Goal: Find specific page/section: Find specific page/section

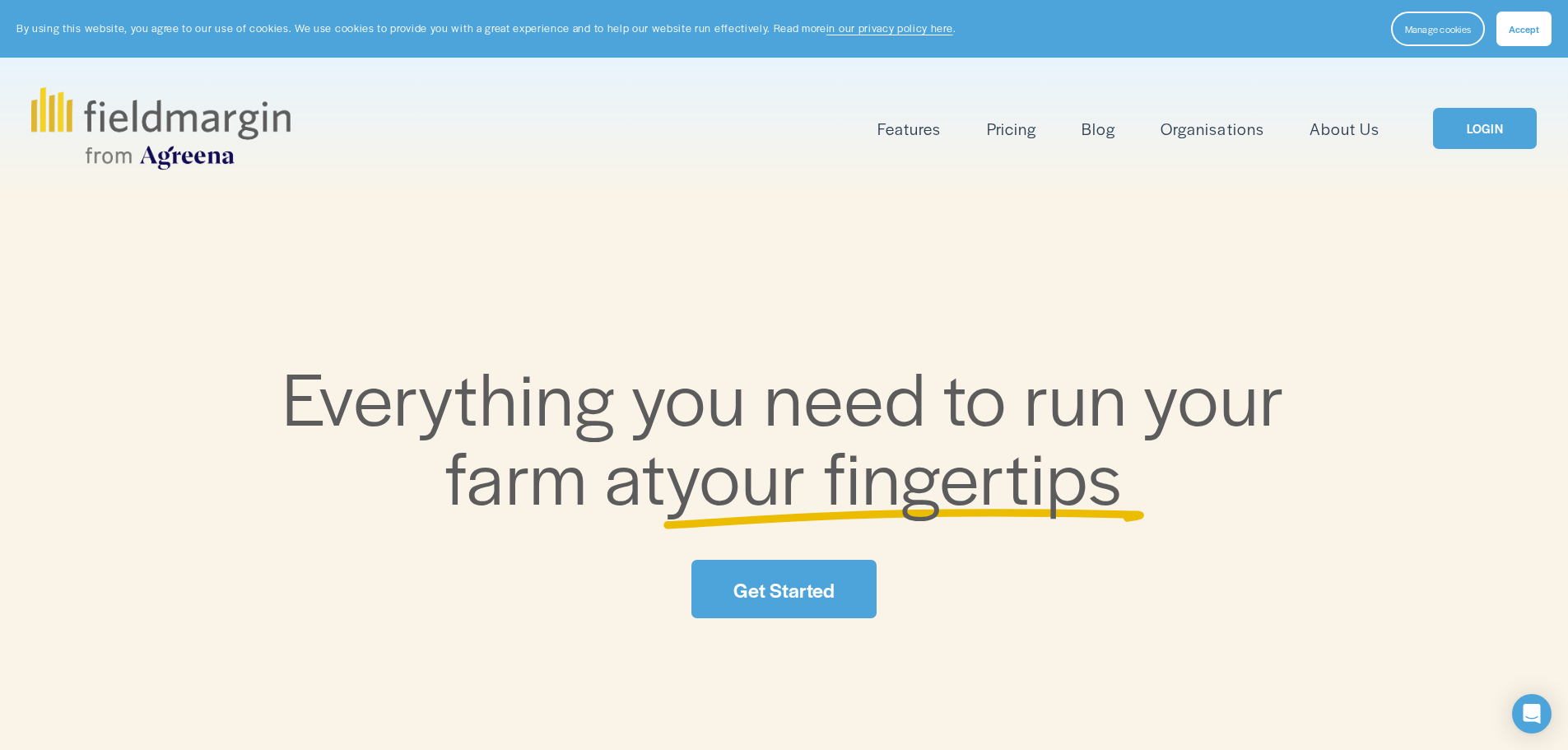
click at [1472, 130] on link "LOGIN" at bounding box center [1485, 129] width 104 height 42
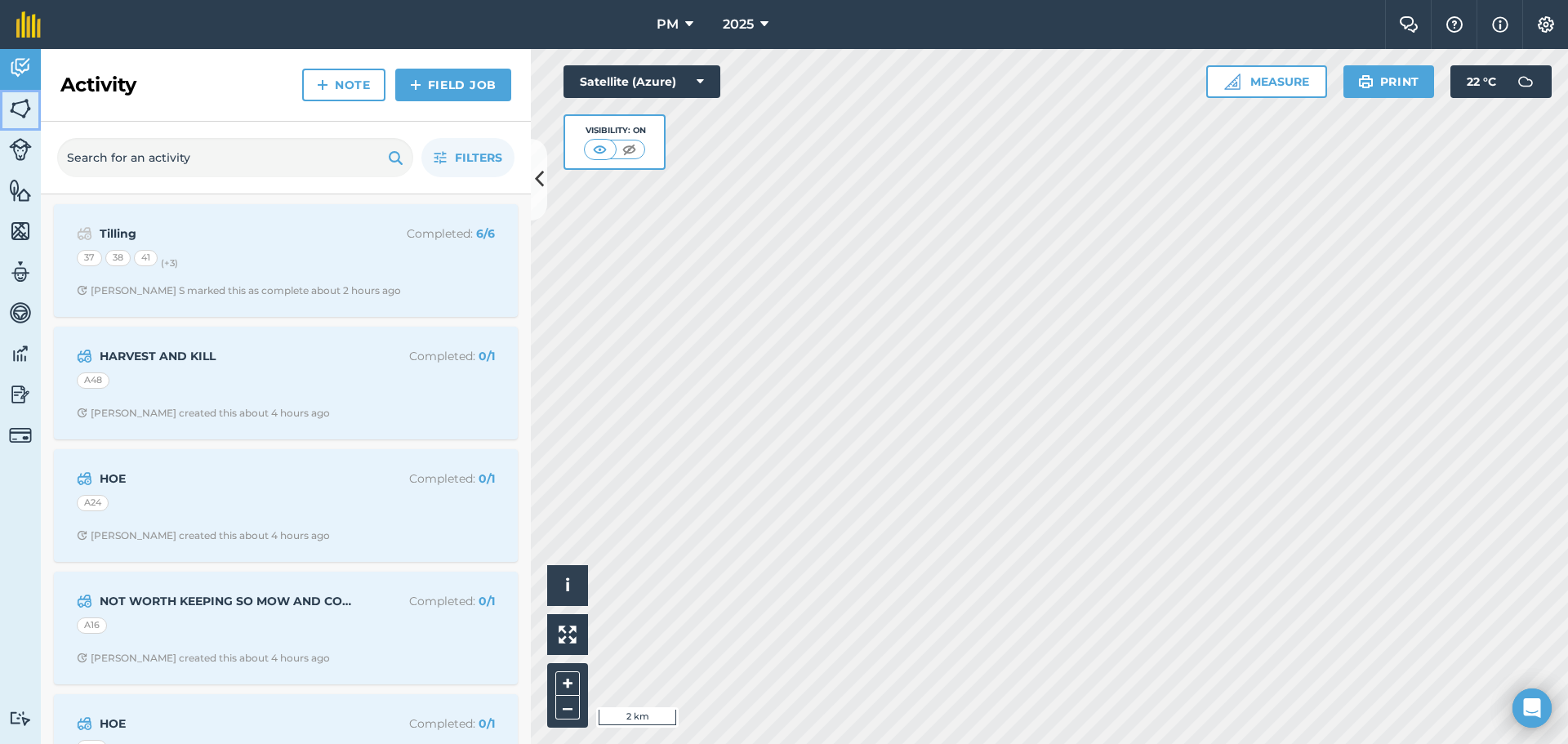
click at [24, 122] on link "Fields" at bounding box center [20, 110] width 41 height 41
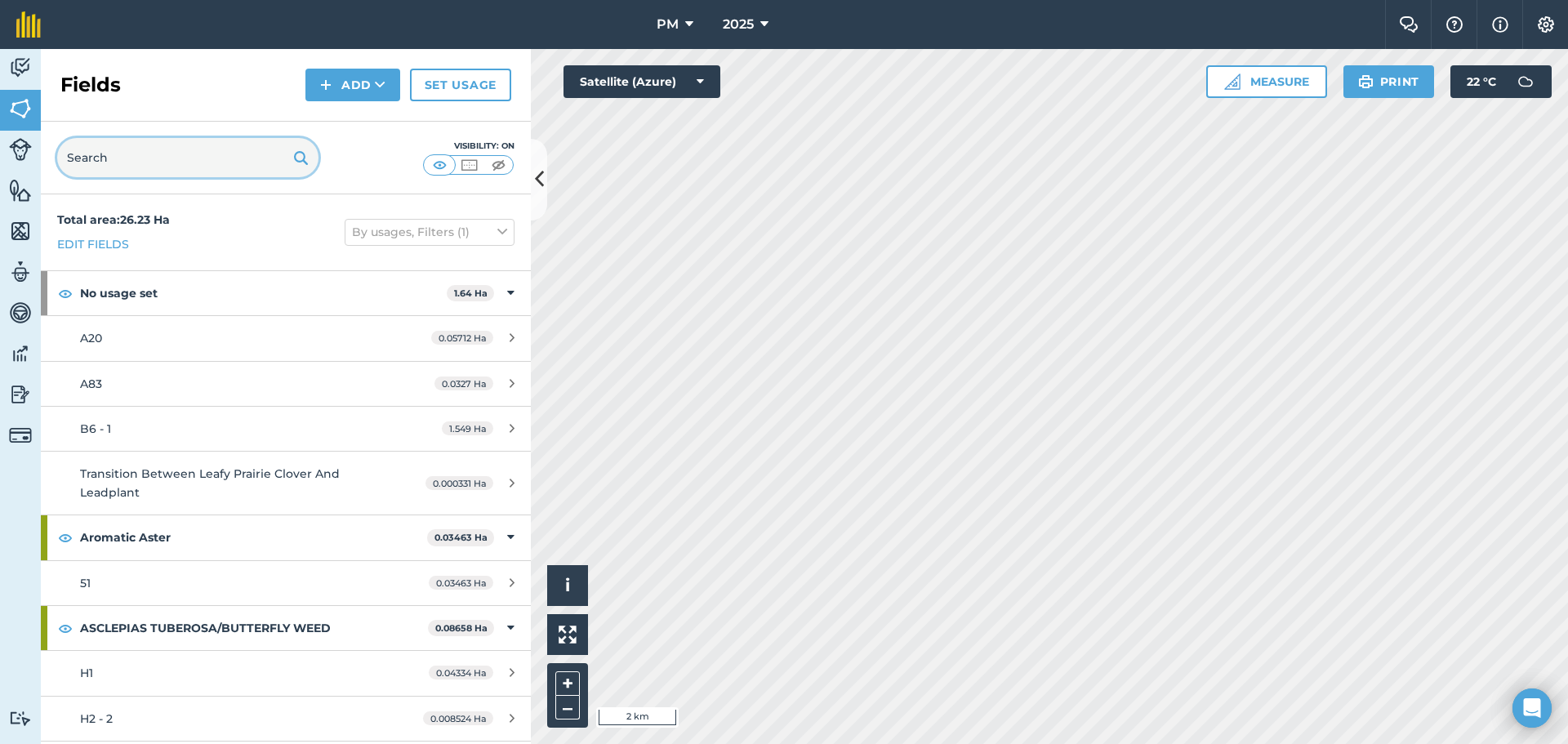
click at [169, 158] on input "text" at bounding box center [188, 157] width 262 height 39
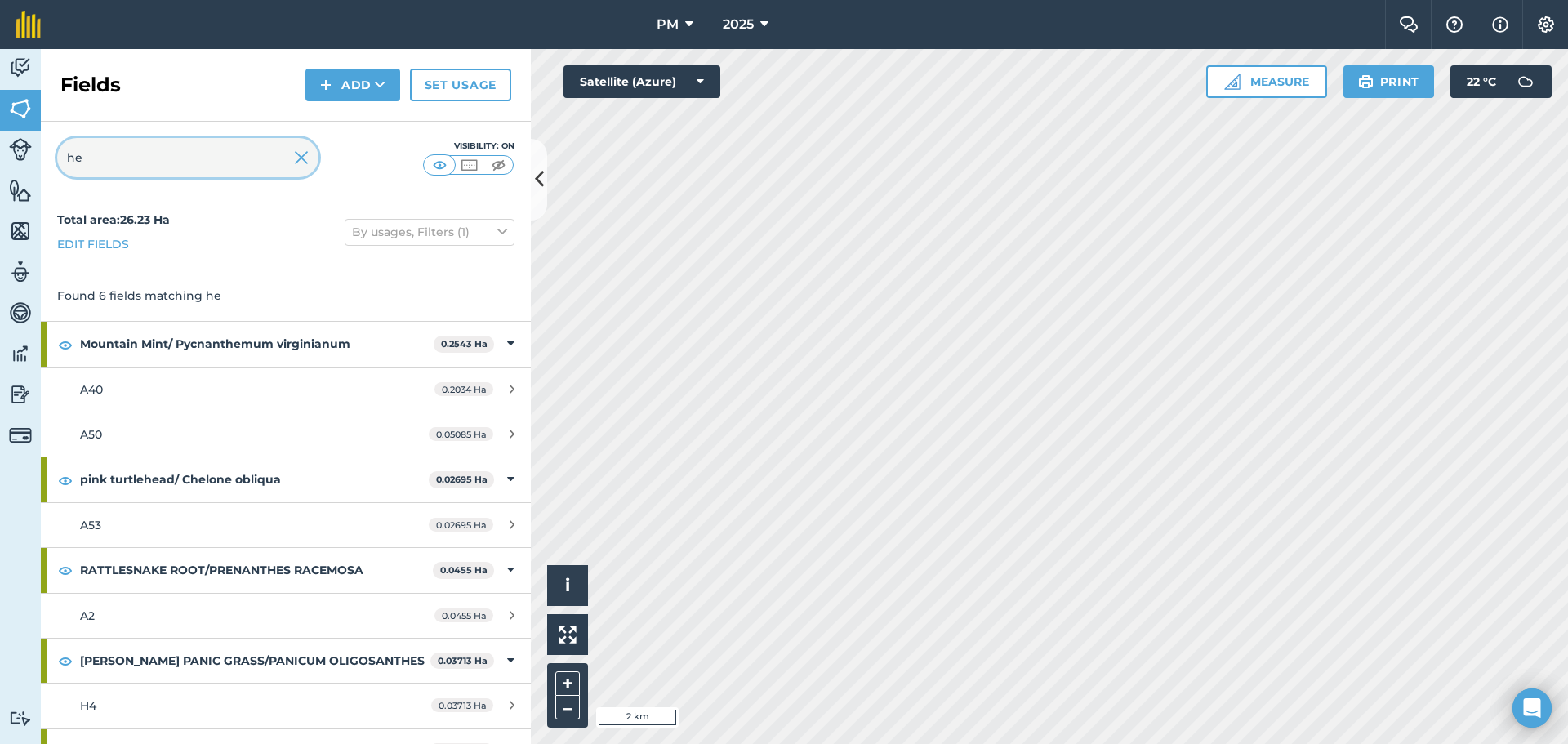
type input "h"
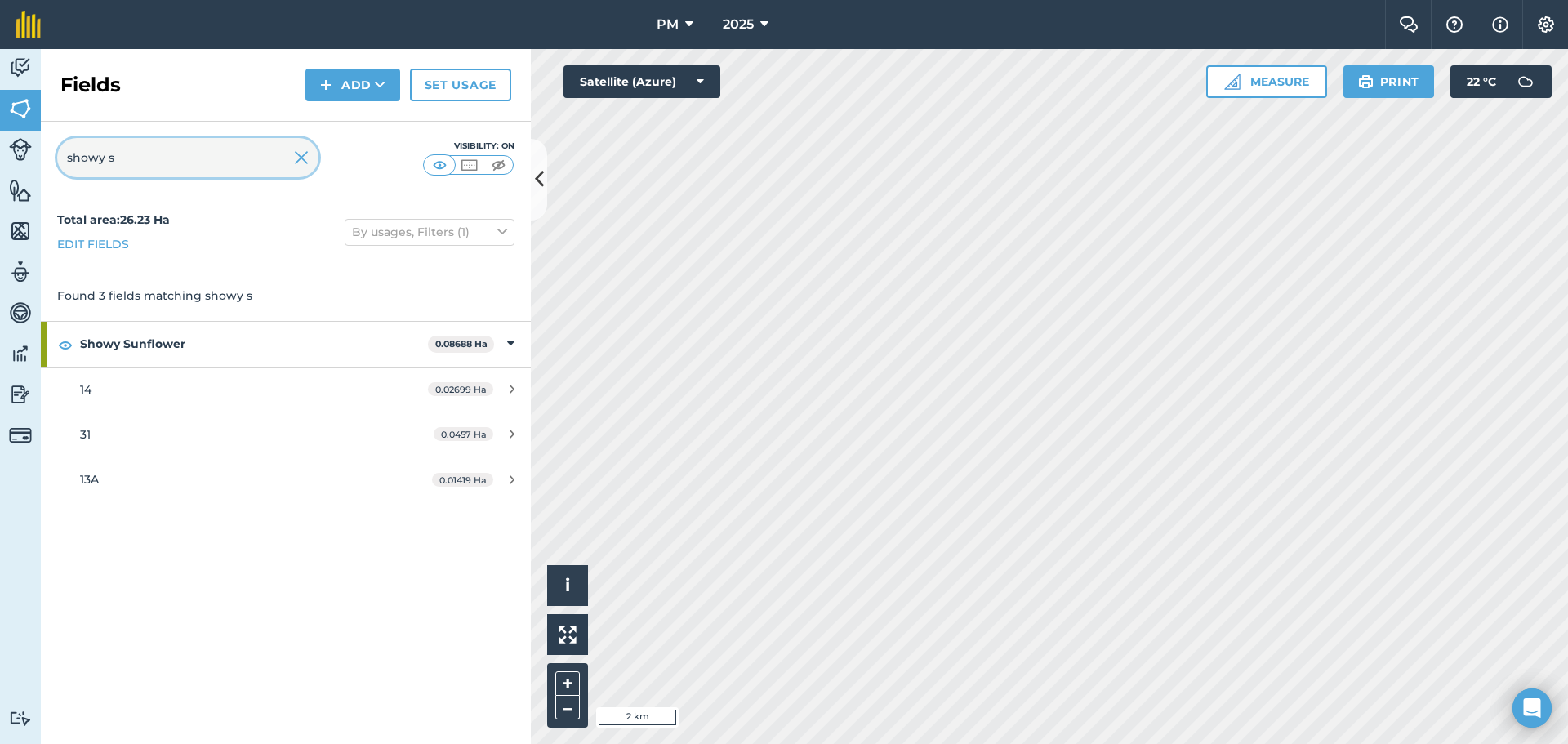
type input "showy s"
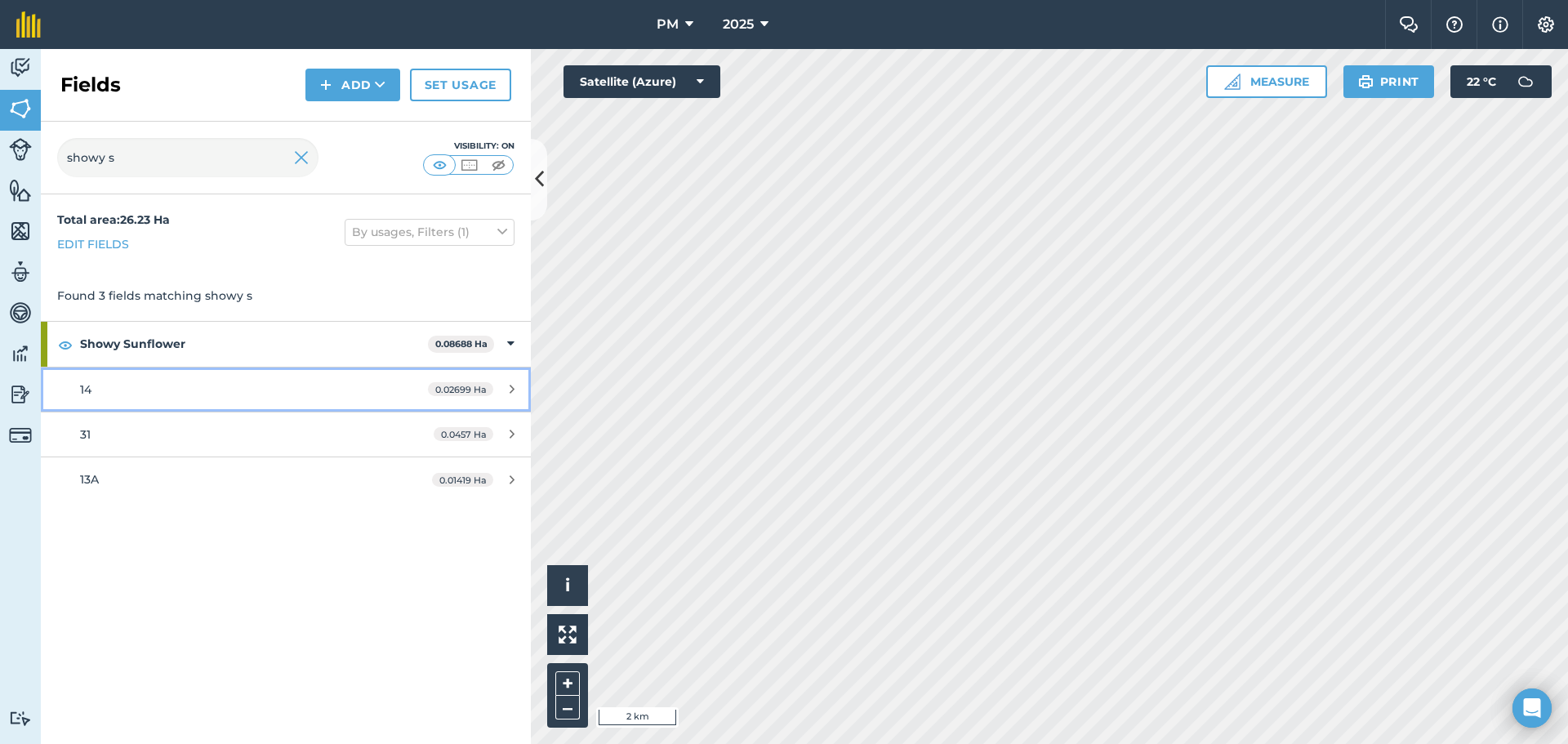
click at [157, 391] on div "14" at bounding box center [233, 389] width 307 height 18
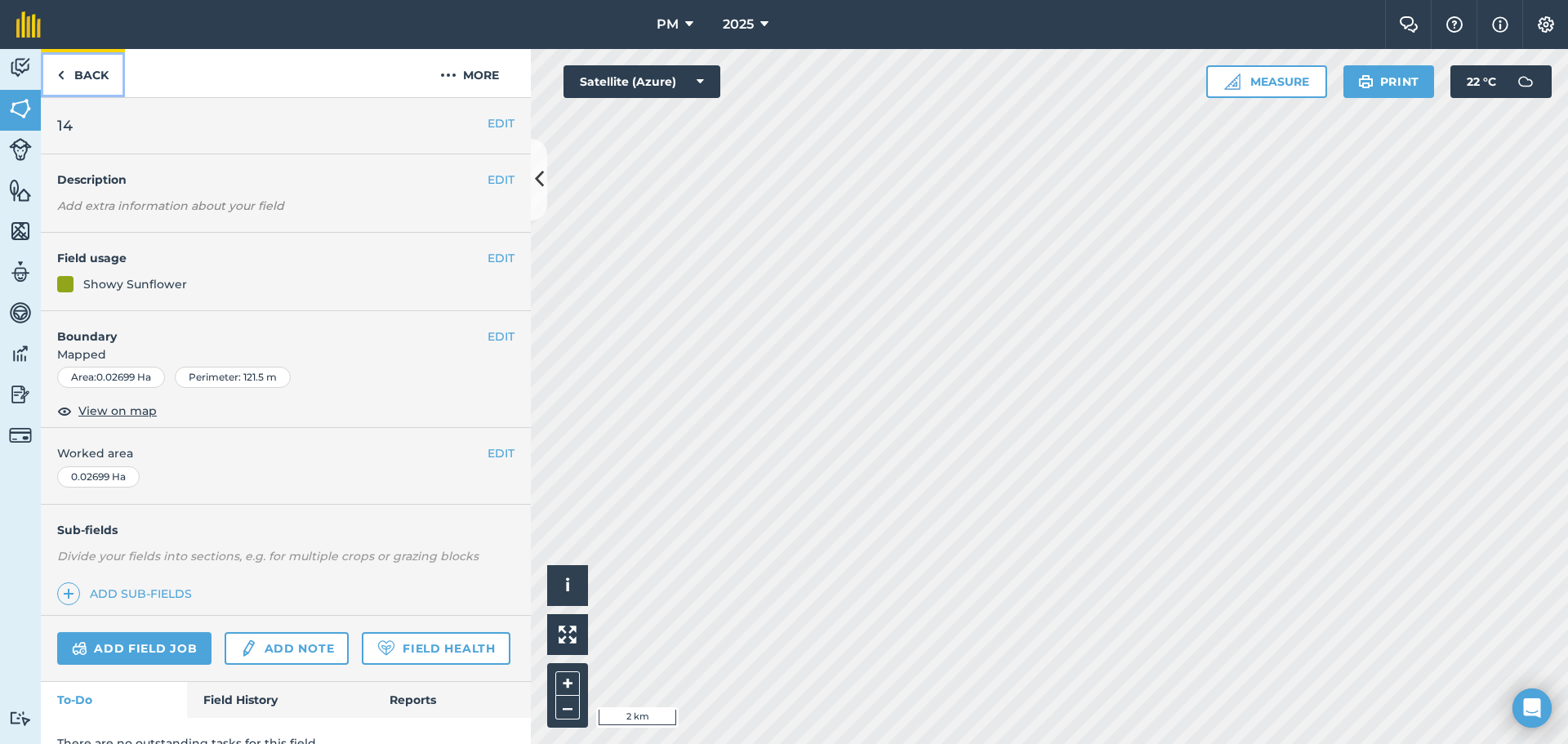
click at [93, 81] on link "Back" at bounding box center [83, 73] width 84 height 48
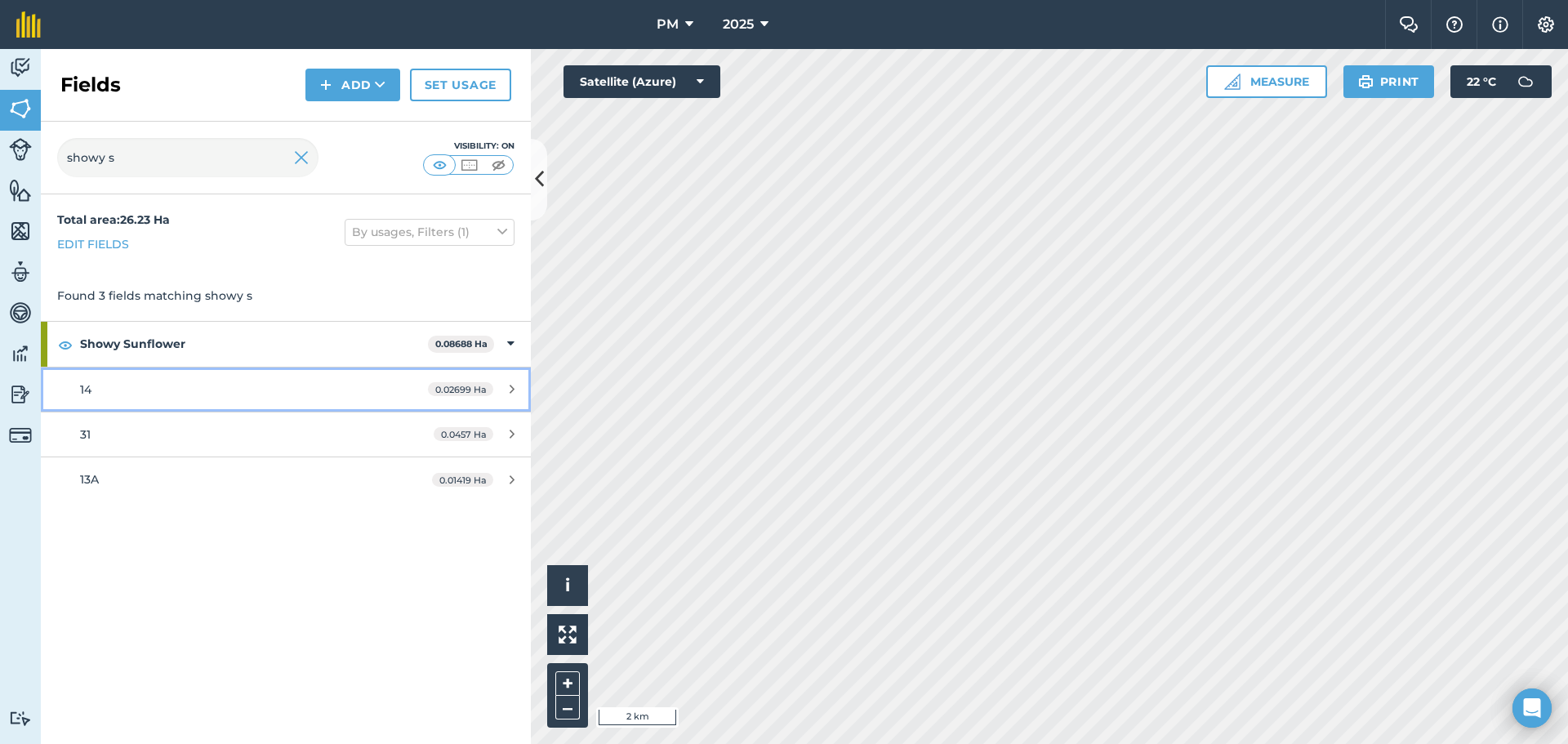
click at [509, 392] on icon at bounding box center [511, 389] width 5 height 12
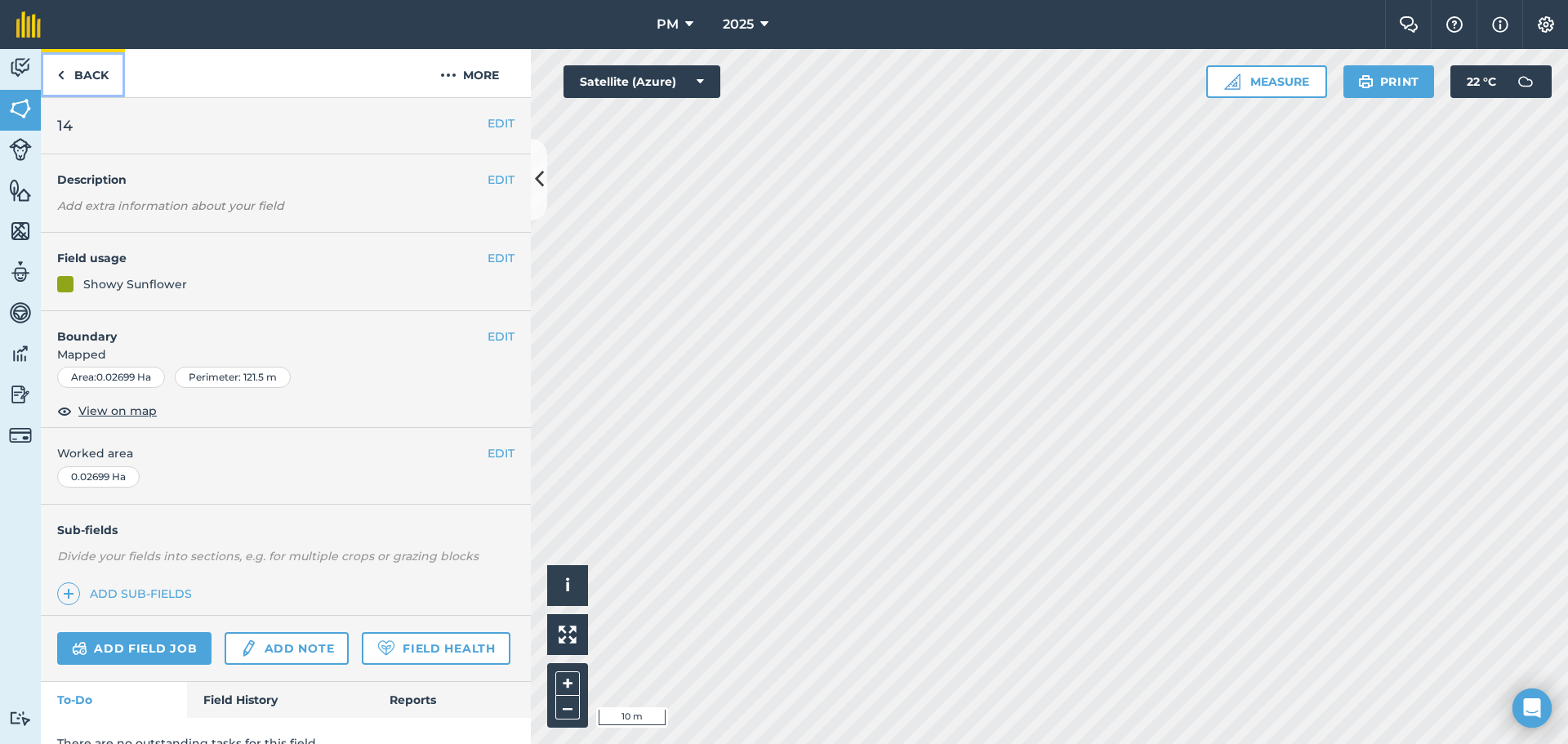
click at [100, 78] on link "Back" at bounding box center [83, 73] width 84 height 48
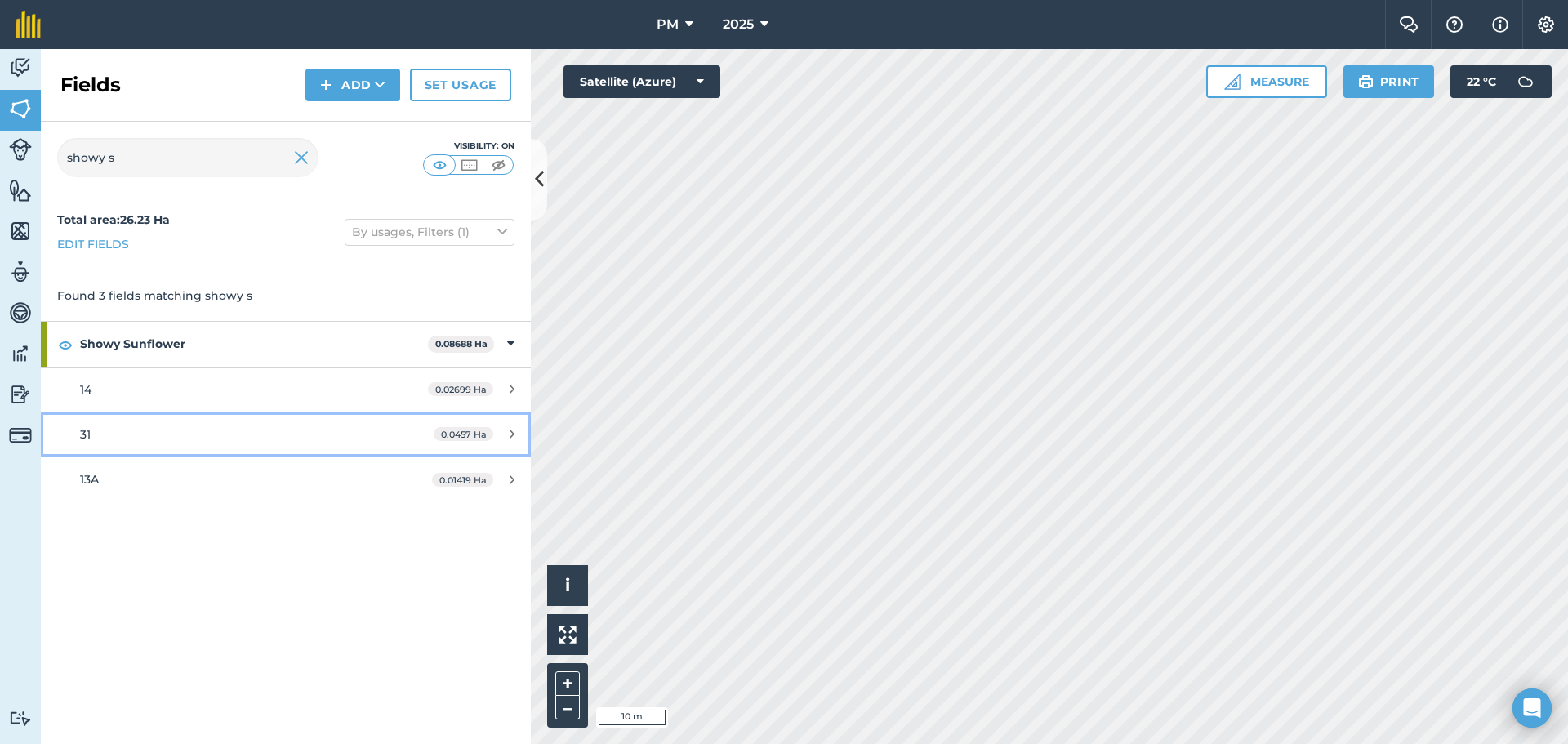
click at [138, 435] on div "31" at bounding box center [233, 434] width 307 height 18
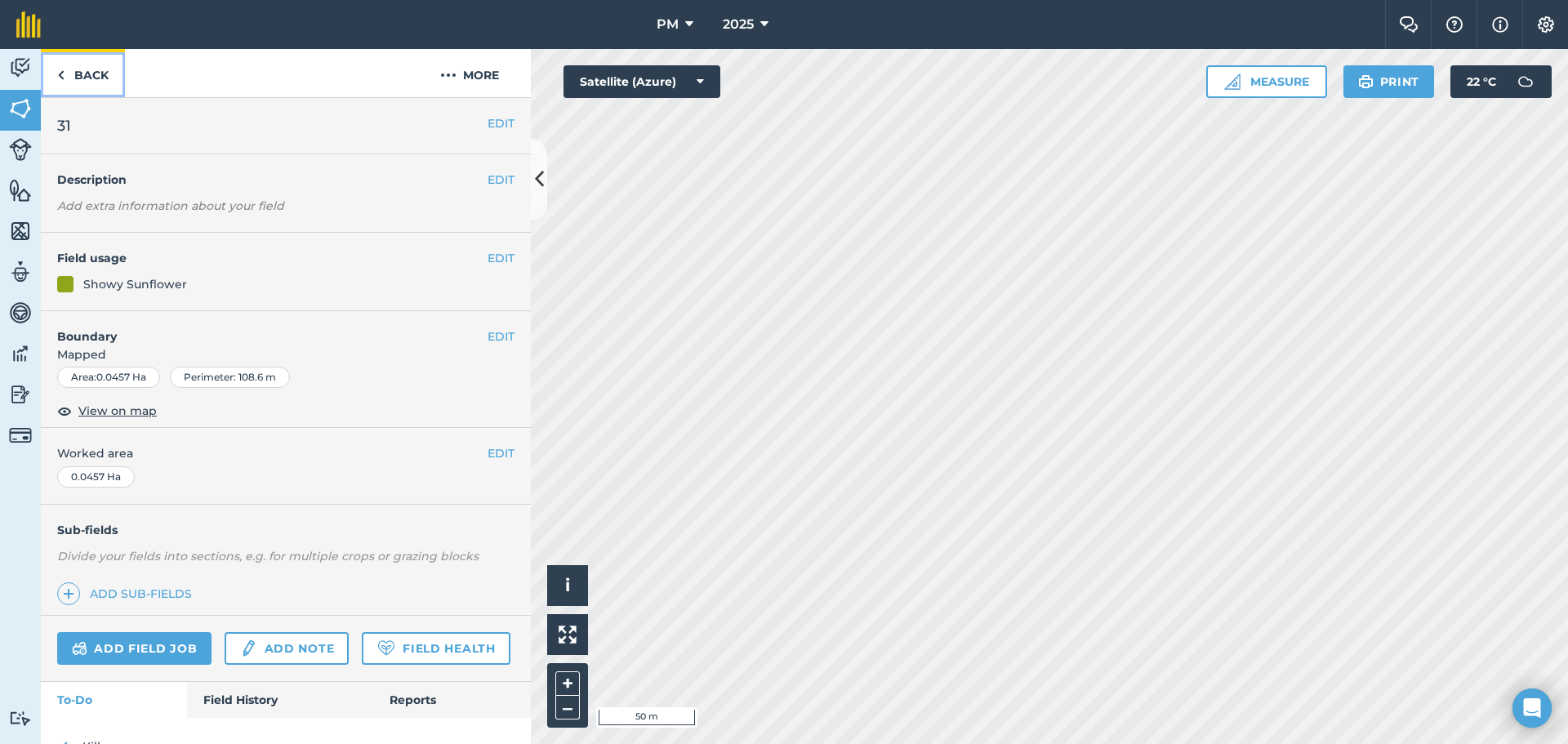
click at [98, 79] on link "Back" at bounding box center [83, 73] width 84 height 48
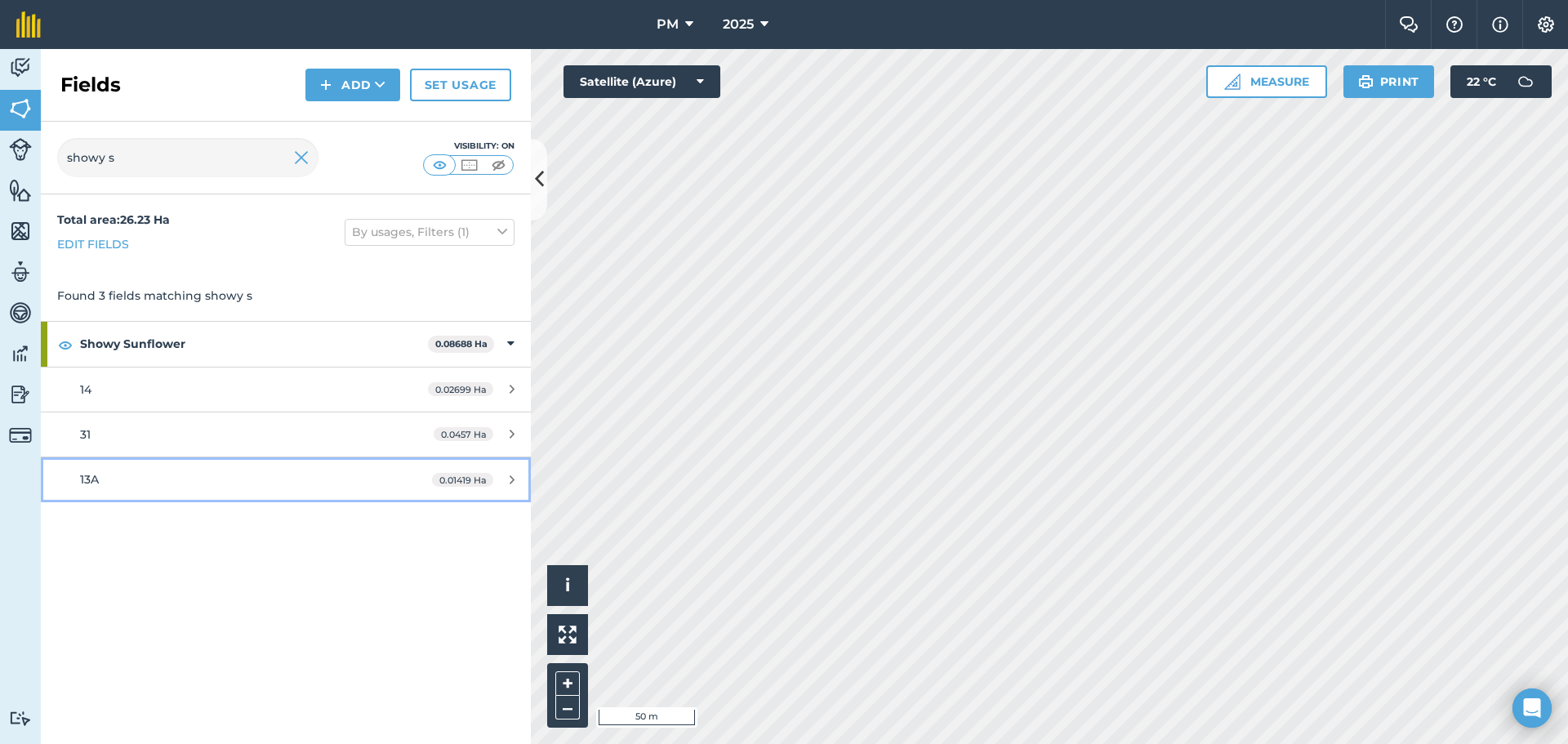
click at [139, 486] on div "13A" at bounding box center [233, 478] width 307 height 18
